Goal: Task Accomplishment & Management: Manage account settings

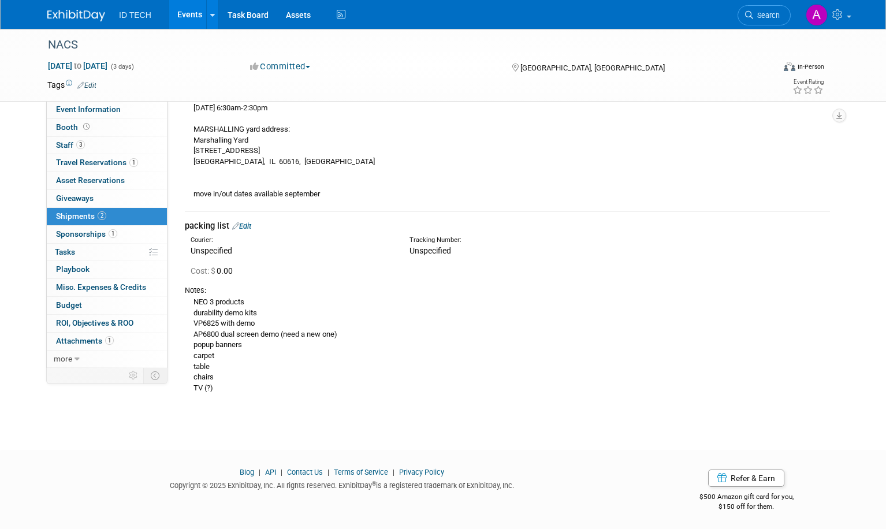
scroll to position [455, 0]
click at [252, 316] on div "NEO 3 products durability demo kits VP6825 with demo AP6800 dual screen demo (n…" at bounding box center [507, 343] width 645 height 98
click at [236, 318] on div "NEO 3 products durability demo kits VP6825 with demo AP6800 dual screen demo (n…" at bounding box center [507, 343] width 645 height 98
click at [239, 225] on link "Edit" at bounding box center [241, 224] width 19 height 9
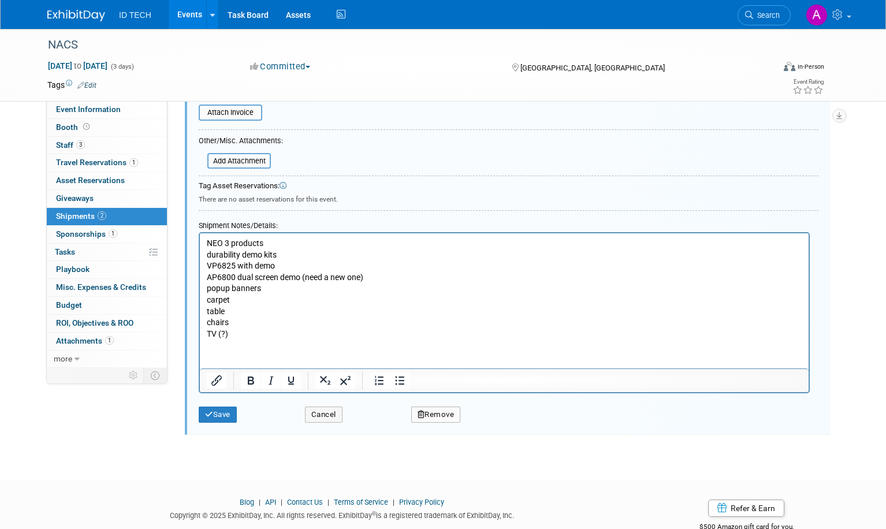
scroll to position [831, 0]
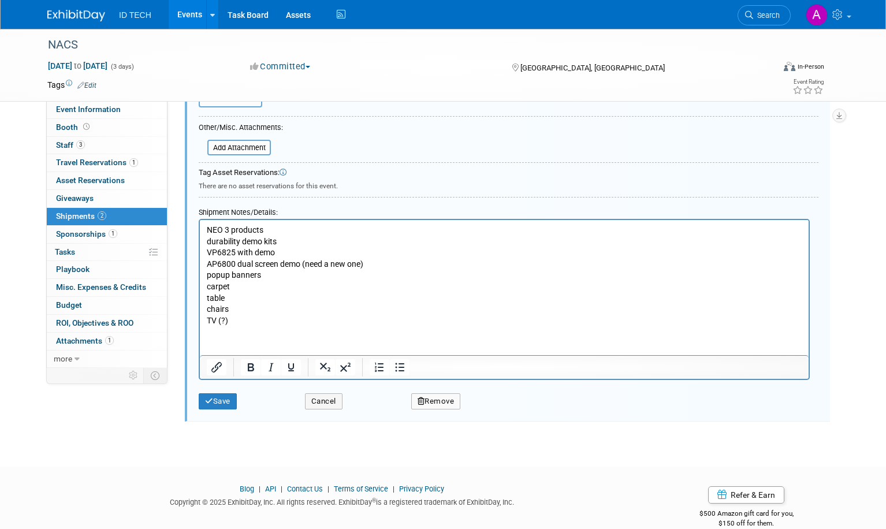
click at [285, 244] on p "NEO 3 products durability demo kits VP6825 with demo AP6800 dual screen demo (n…" at bounding box center [504, 276] width 595 height 102
click at [279, 252] on p "NEO 3 products durability demo kits VP6825 with demo AP6800 dual screen demo (n…" at bounding box center [504, 276] width 595 height 102
click at [380, 265] on p "NEO 3 products durability demo kits VP6825 with demo AP6800 dual screen demo (n…" at bounding box center [504, 276] width 595 height 102
drag, startPoint x: 360, startPoint y: 263, endPoint x: 303, endPoint y: 266, distance: 57.2
click at [303, 266] on p "NEO 3 products durability demo kits VP6825 with demo AP6800 dual screen demo (n…" at bounding box center [504, 276] width 595 height 102
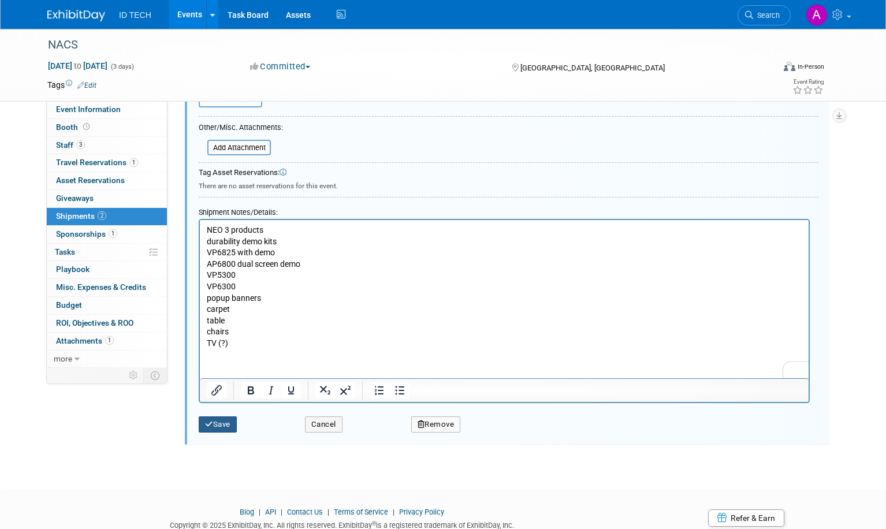
drag, startPoint x: 218, startPoint y: 422, endPoint x: 219, endPoint y: 434, distance: 11.6
click at [218, 422] on button "Save" at bounding box center [218, 424] width 38 height 16
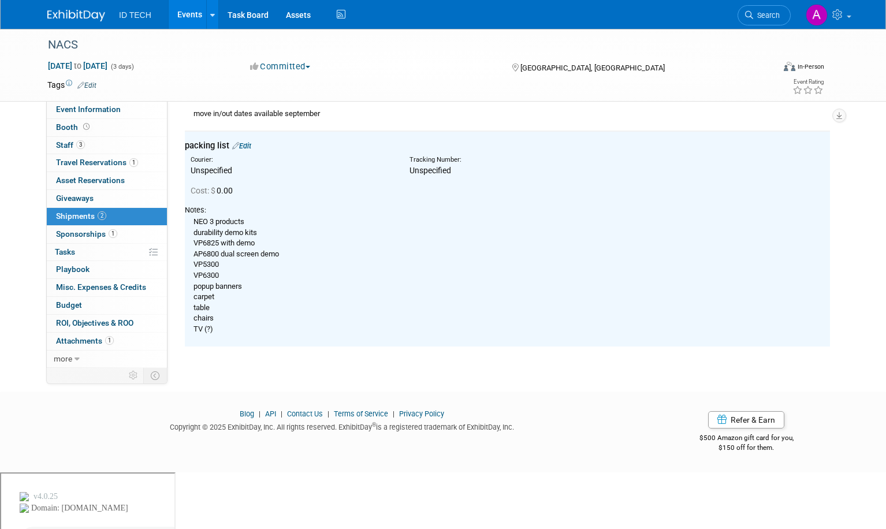
scroll to position [477, 0]
